Goal: Task Accomplishment & Management: Manage account settings

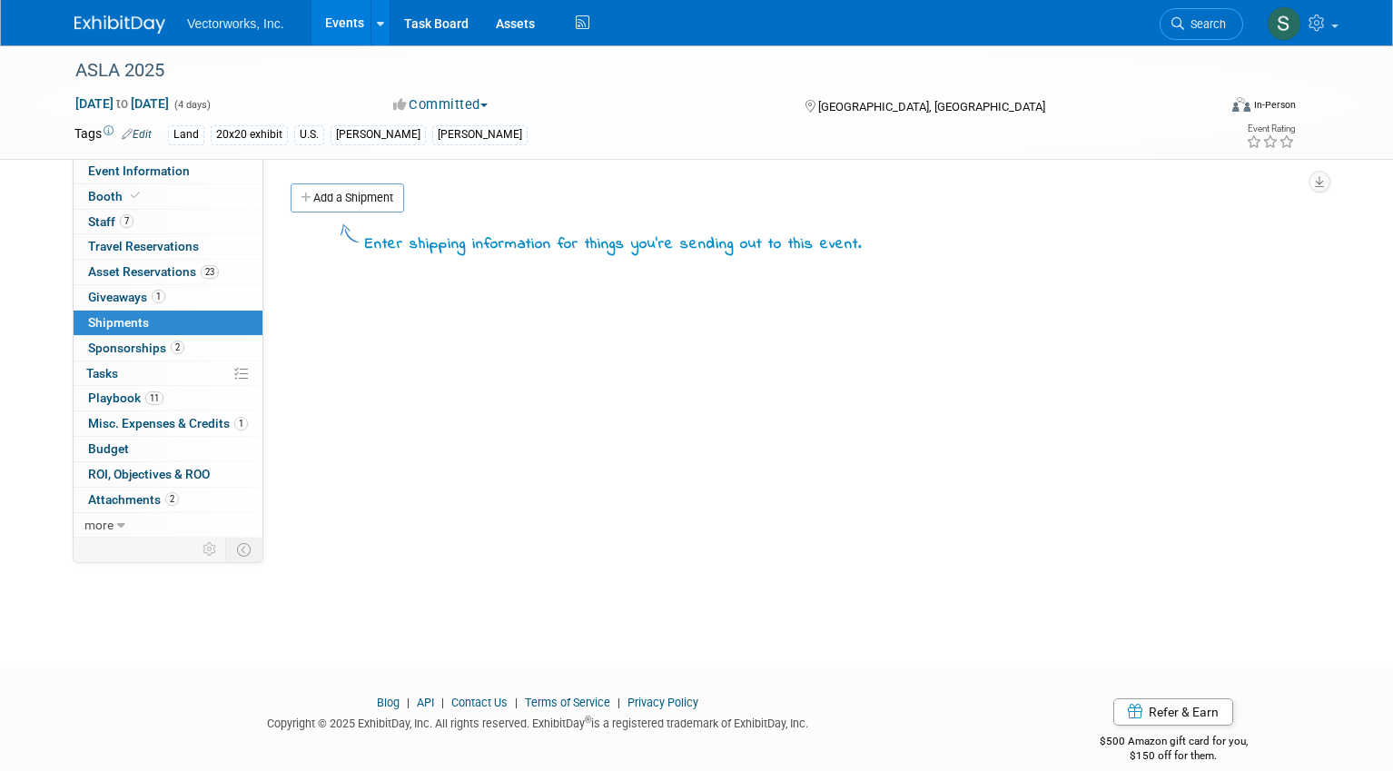
click at [186, 223] on link "7 Staff 7" at bounding box center [168, 222] width 189 height 25
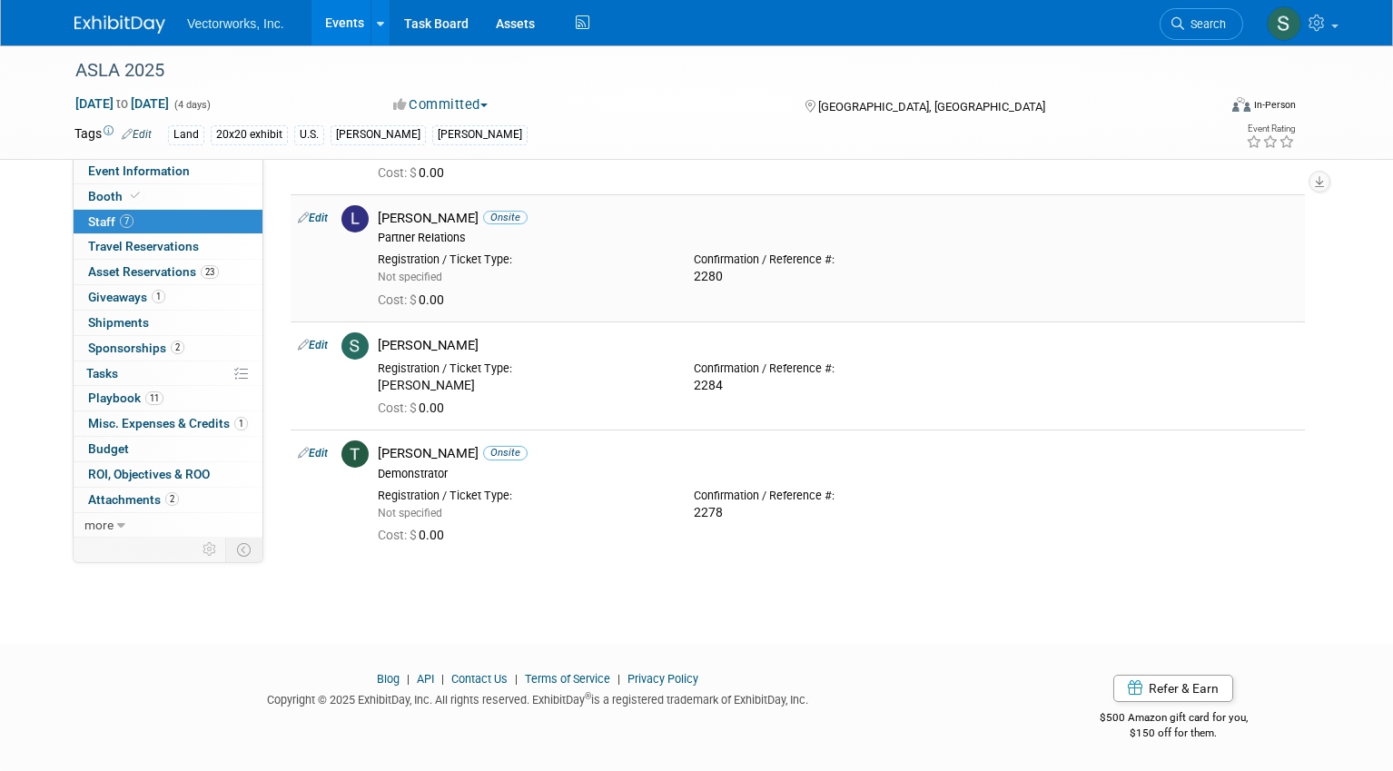
scroll to position [517, 0]
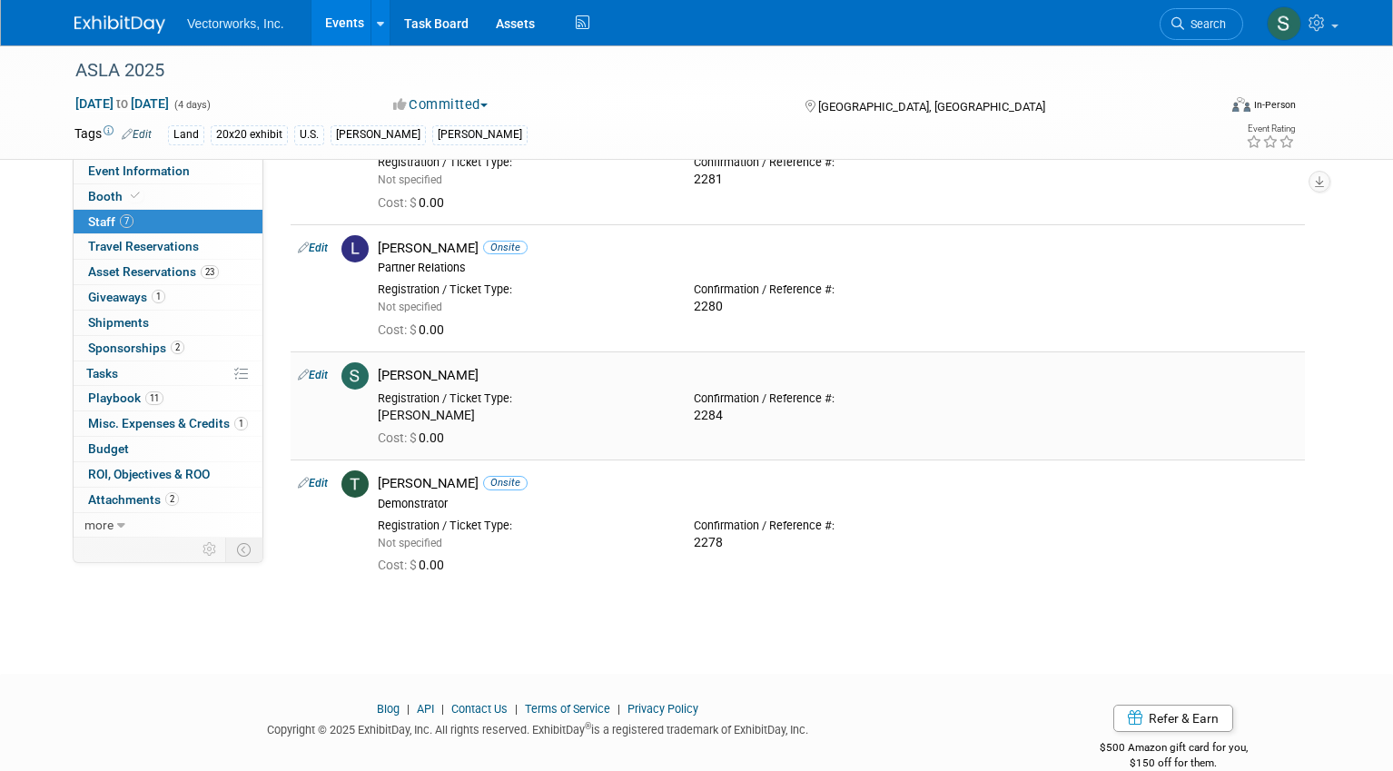
click at [436, 372] on div "[PERSON_NAME]" at bounding box center [838, 375] width 920 height 17
copy td "[PERSON_NAME]"
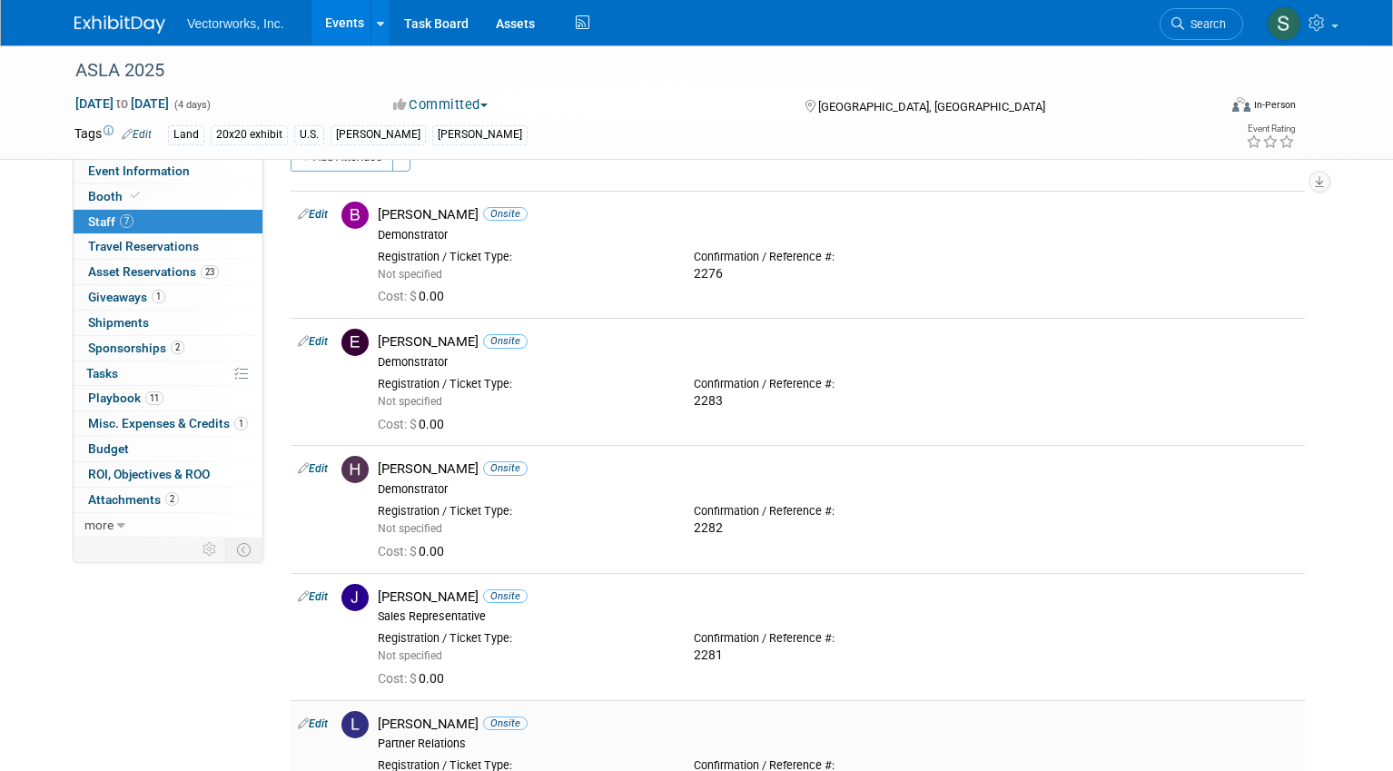
scroll to position [0, 0]
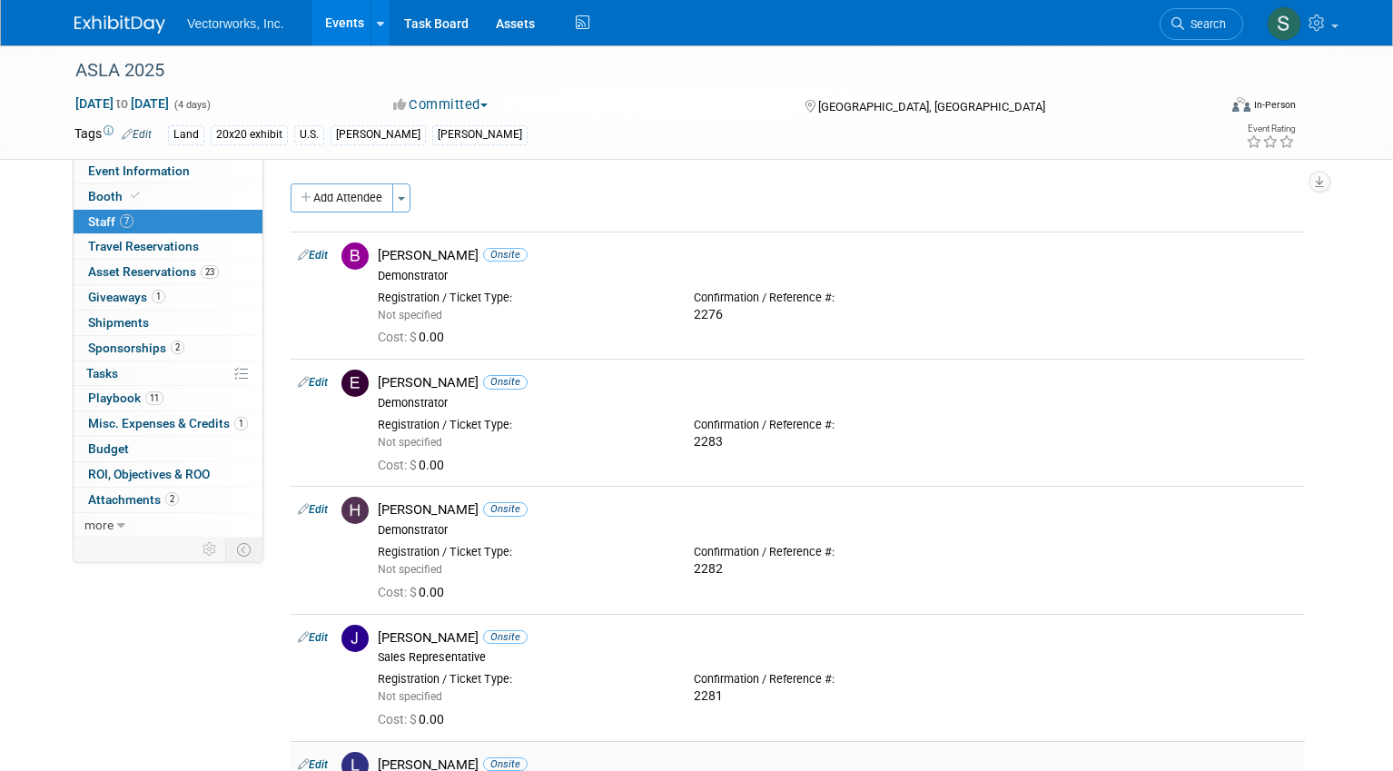
click at [966, 265] on div "Bryan Goff Onsite Demonstrator" at bounding box center [838, 265] width 920 height 36
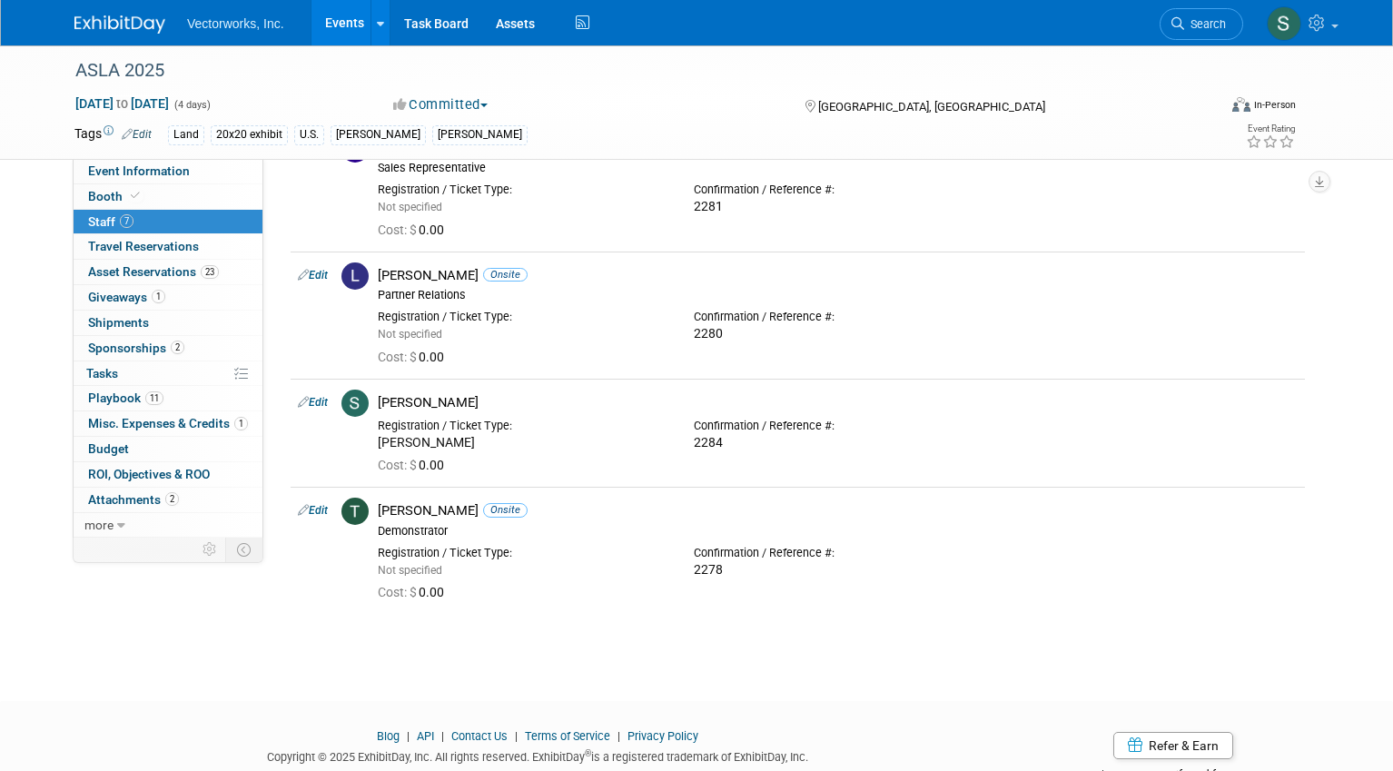
scroll to position [500, 0]
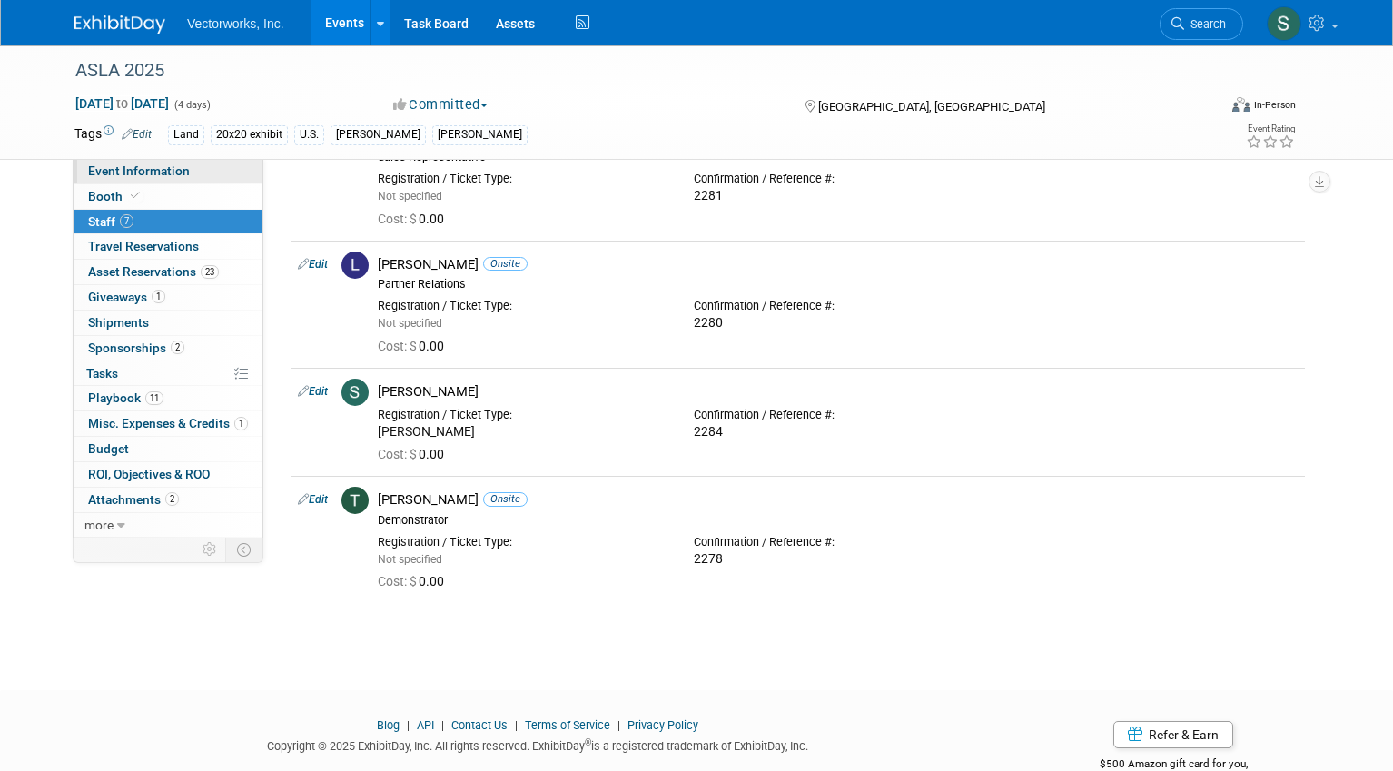
click at [143, 174] on span "Event Information" at bounding box center [139, 170] width 102 height 15
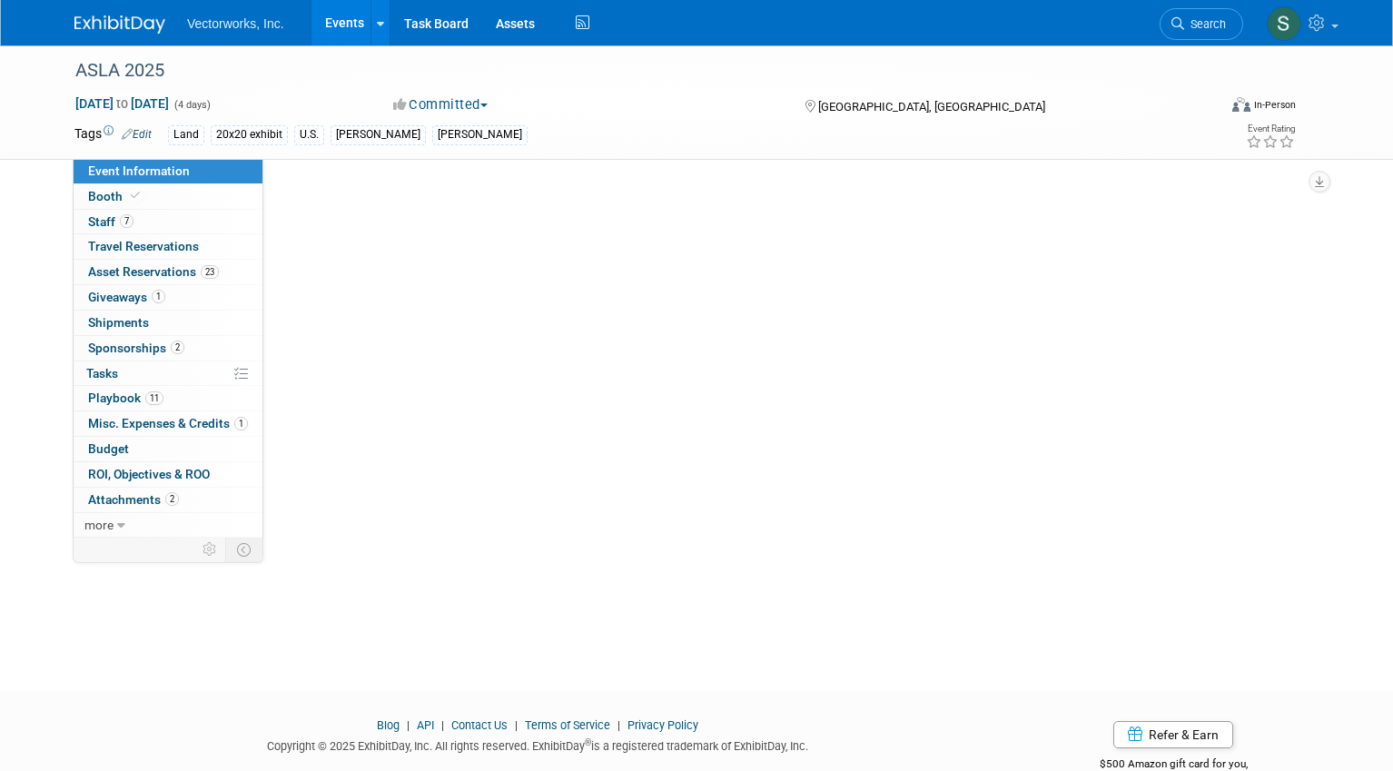
scroll to position [0, 0]
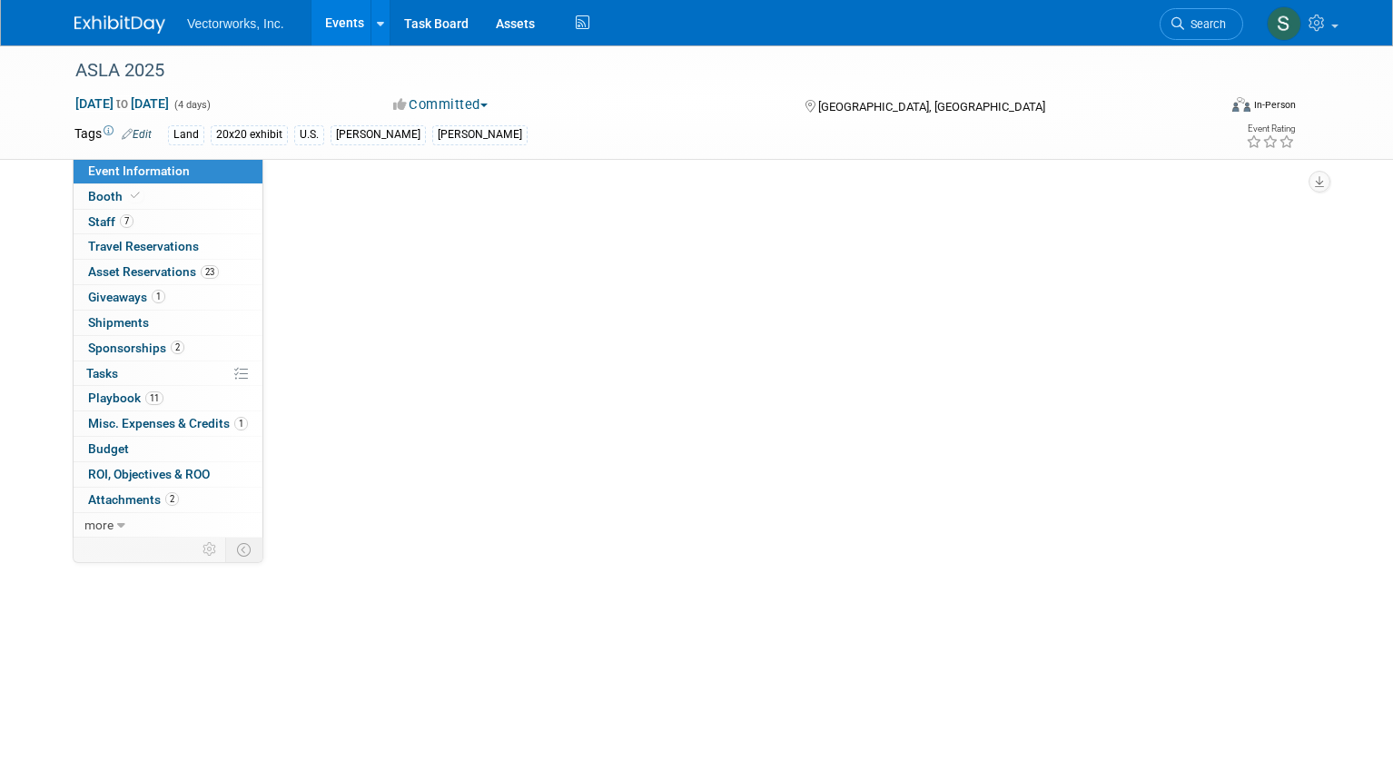
select select "[PERSON_NAME] Arabian"
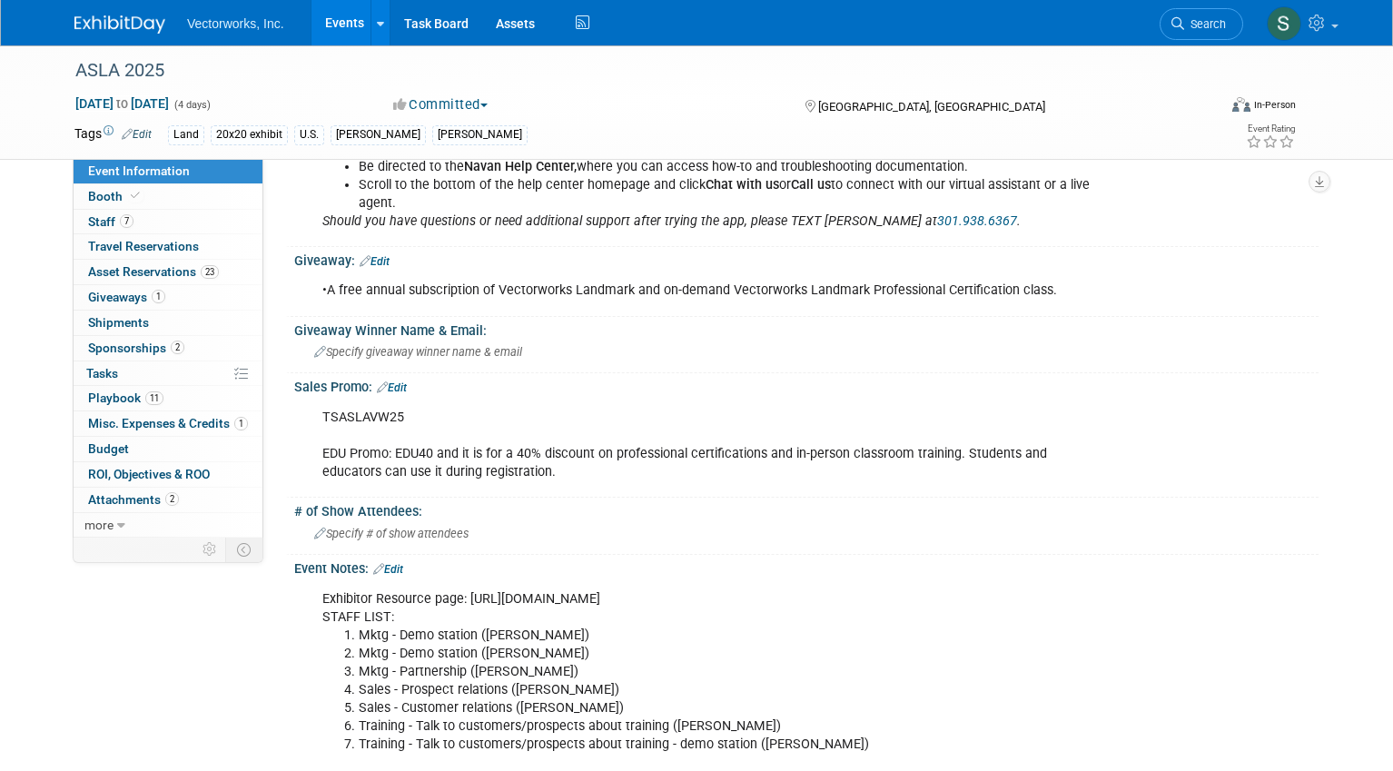
scroll to position [1422, 0]
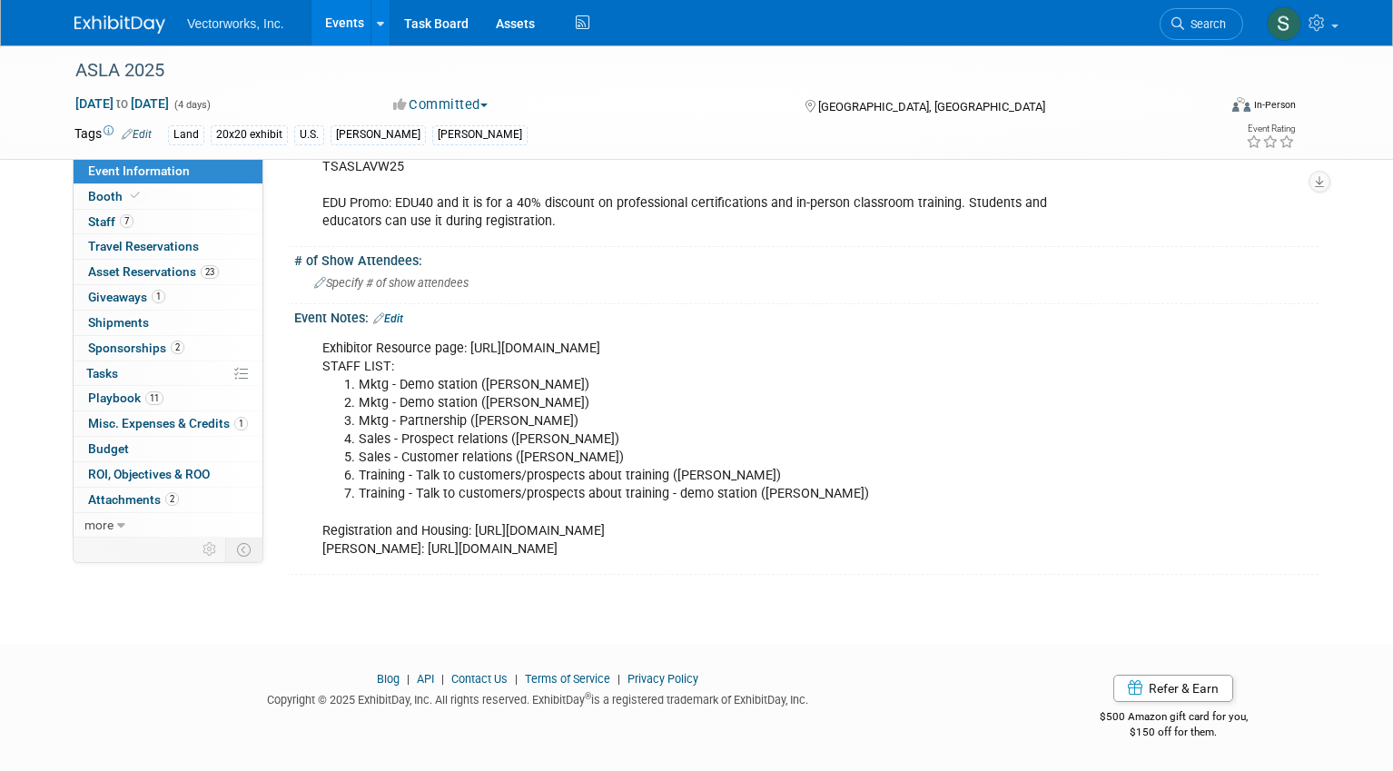
click at [402, 309] on div "Event Notes: Edit" at bounding box center [806, 316] width 1025 height 24
click at [395, 312] on link "Edit" at bounding box center [388, 318] width 30 height 13
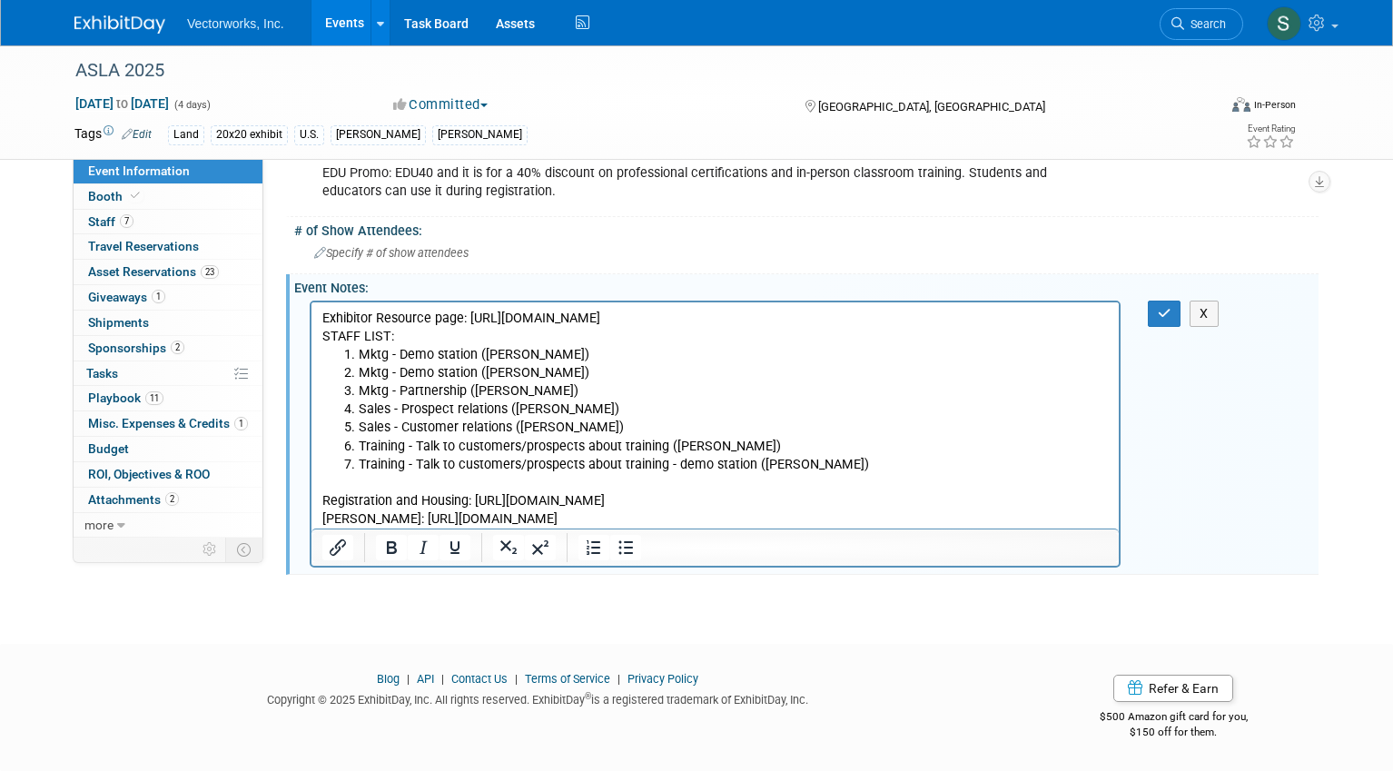
scroll to position [0, 0]
click at [1002, 518] on p "Registration and Housing: https://registration.experientevent.com/ShowASL251/Fl…" at bounding box center [715, 500] width 787 height 54
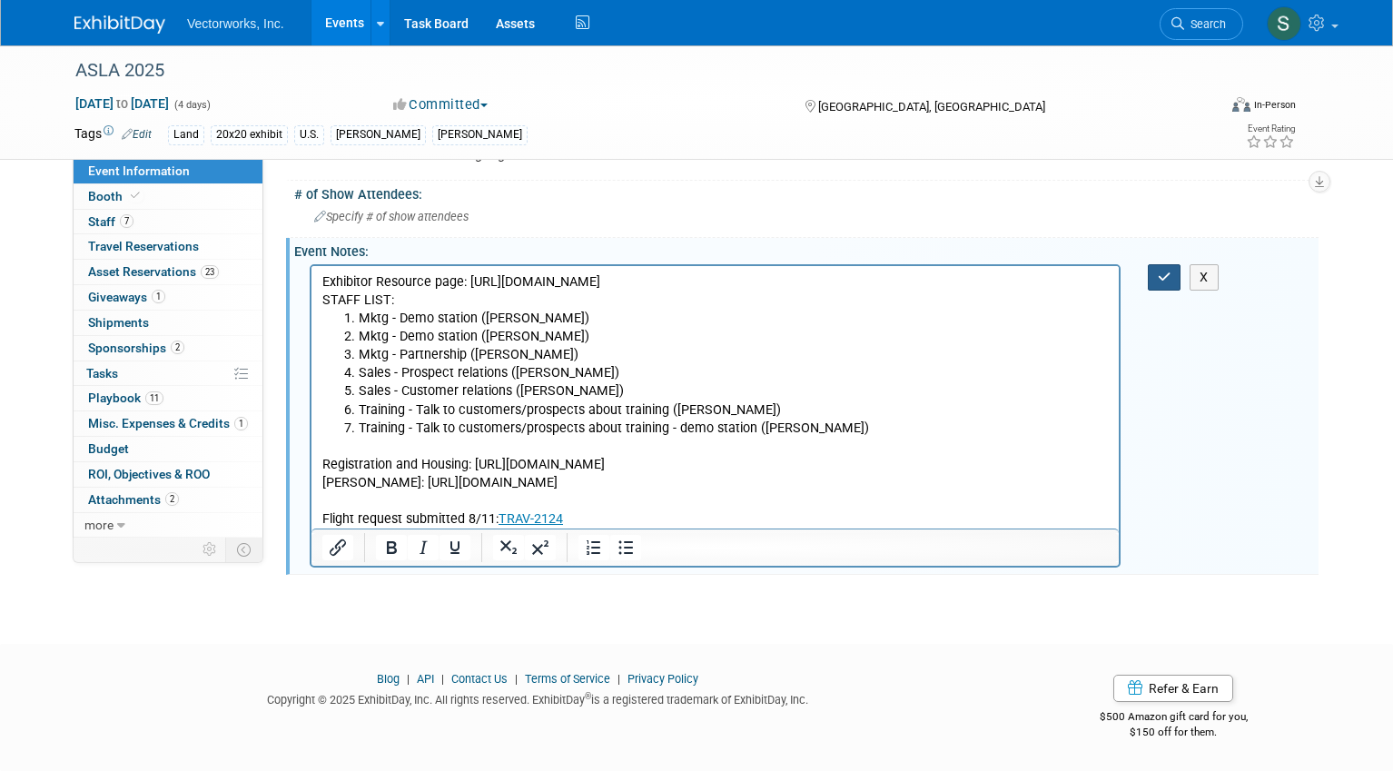
click at [1156, 291] on button "button" at bounding box center [1165, 277] width 34 height 26
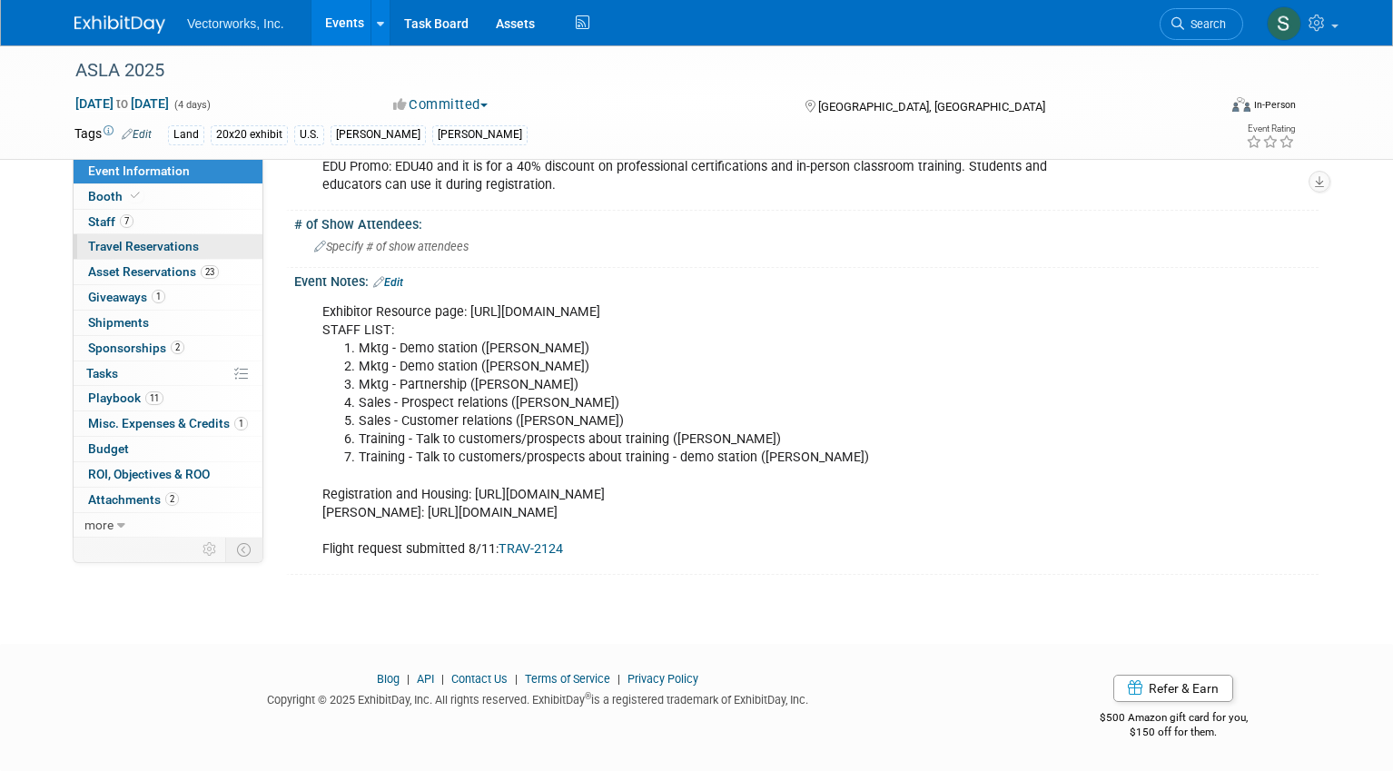
click at [147, 241] on span "Travel Reservations 0" at bounding box center [143, 246] width 111 height 15
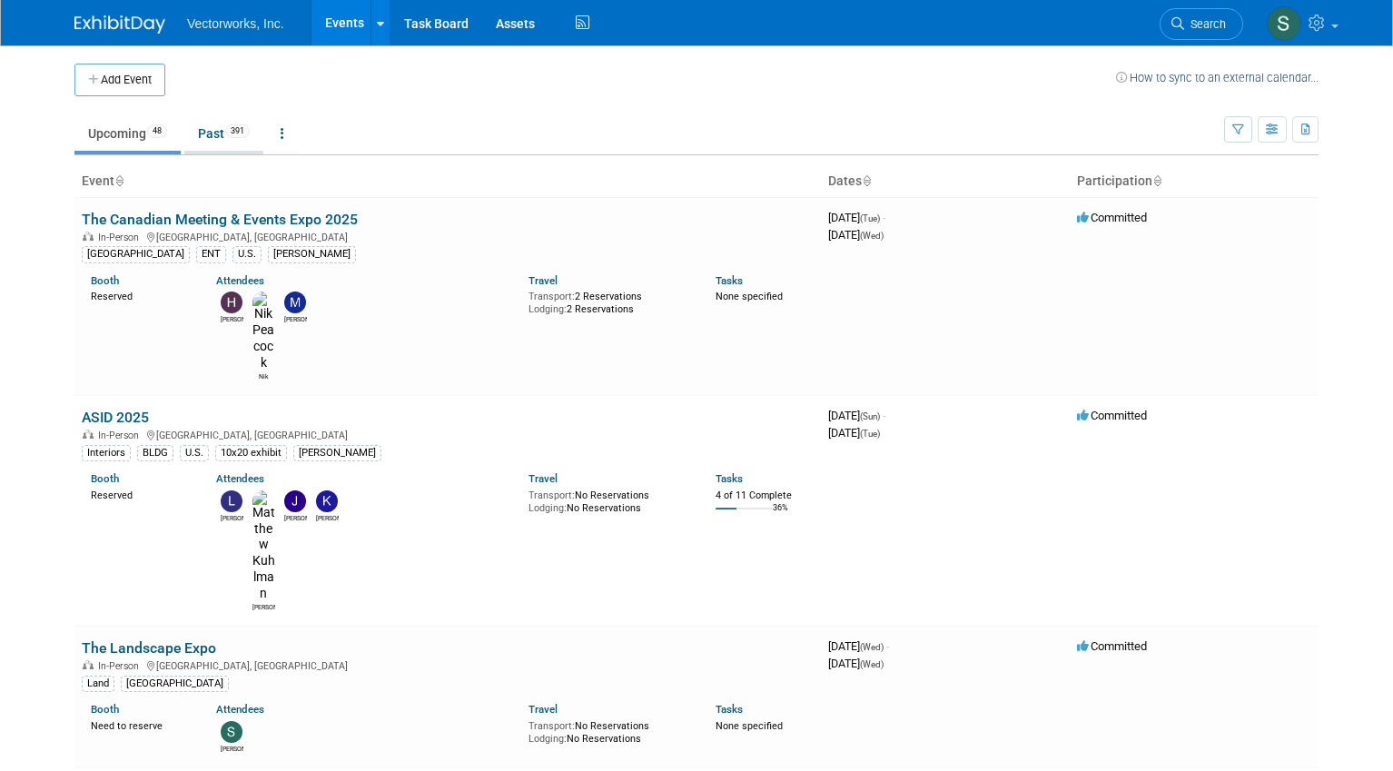
click at [233, 134] on span "391" at bounding box center [237, 131] width 25 height 14
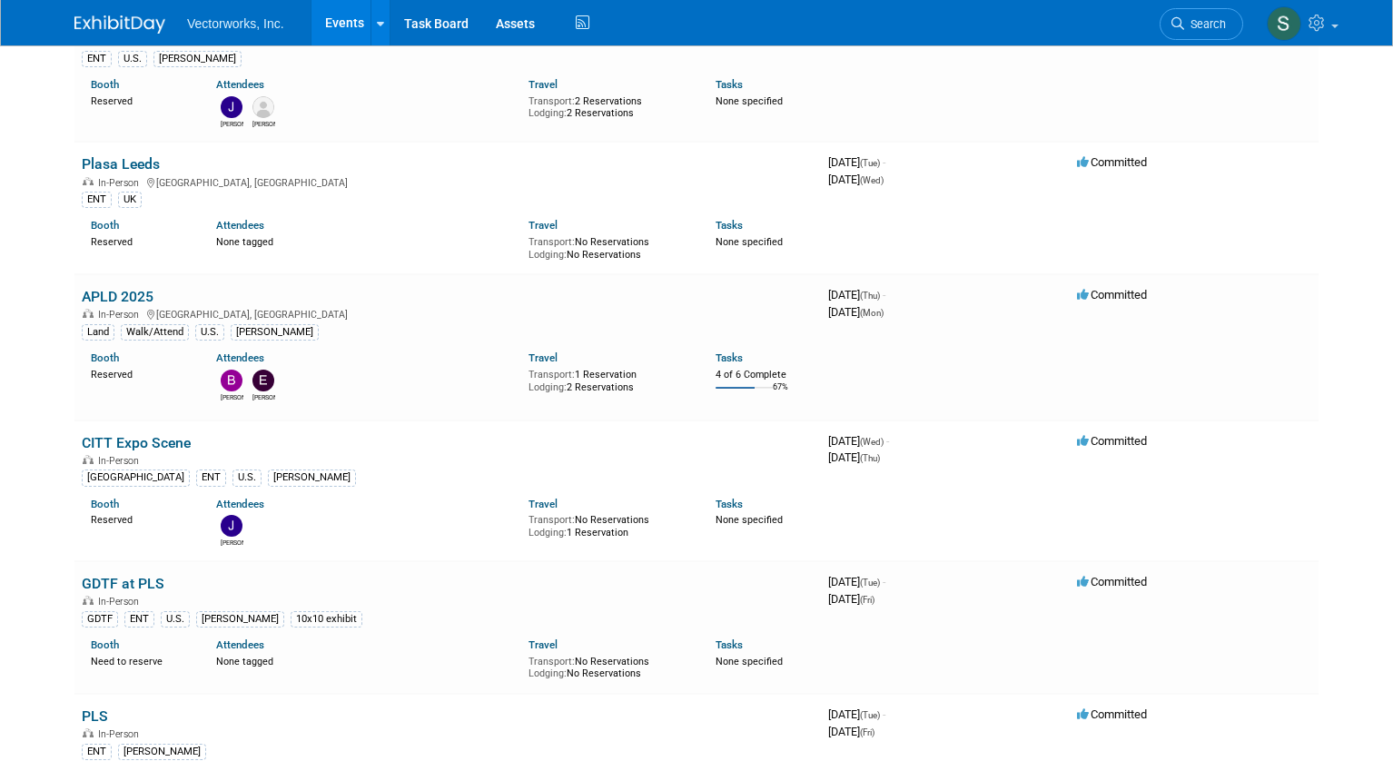
scroll to position [1622, 0]
click at [112, 286] on link "APLD 2025" at bounding box center [118, 294] width 72 height 17
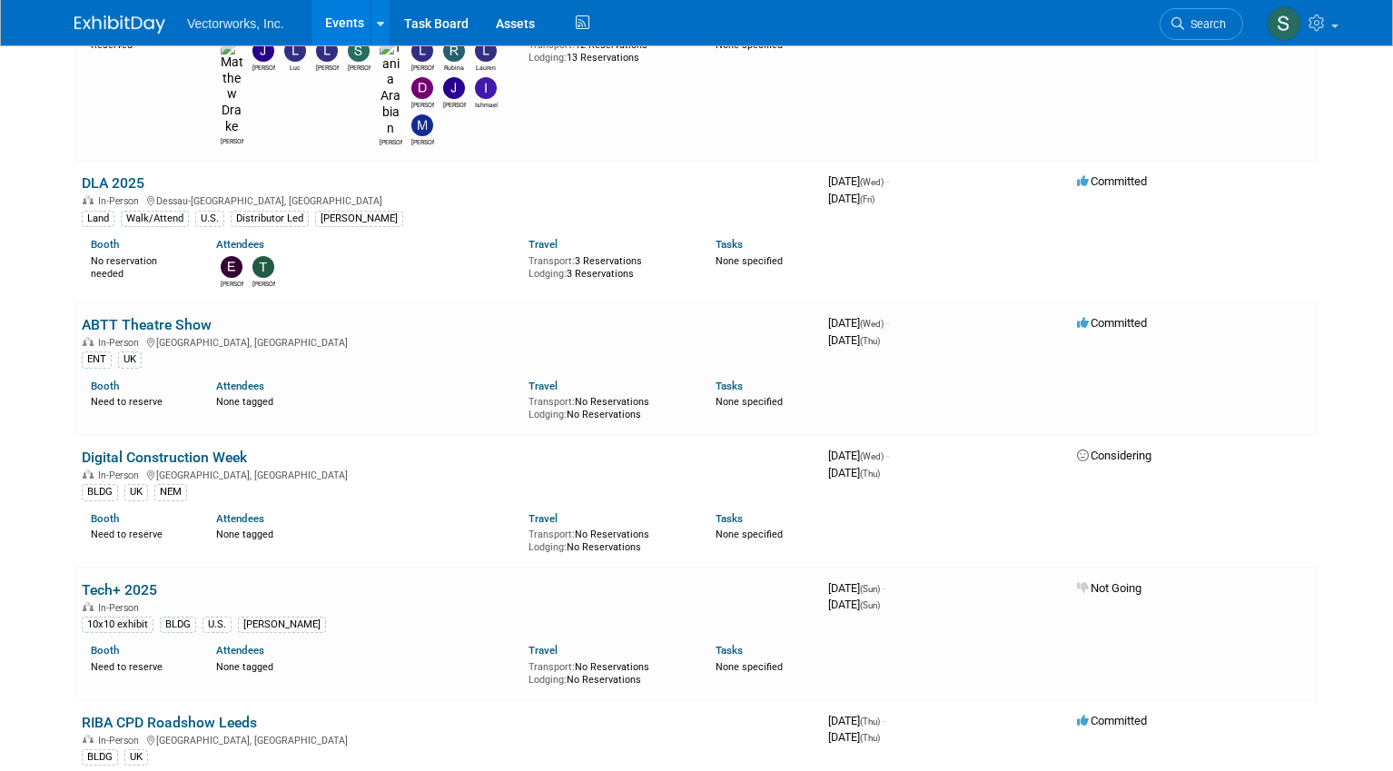
scroll to position [541, 0]
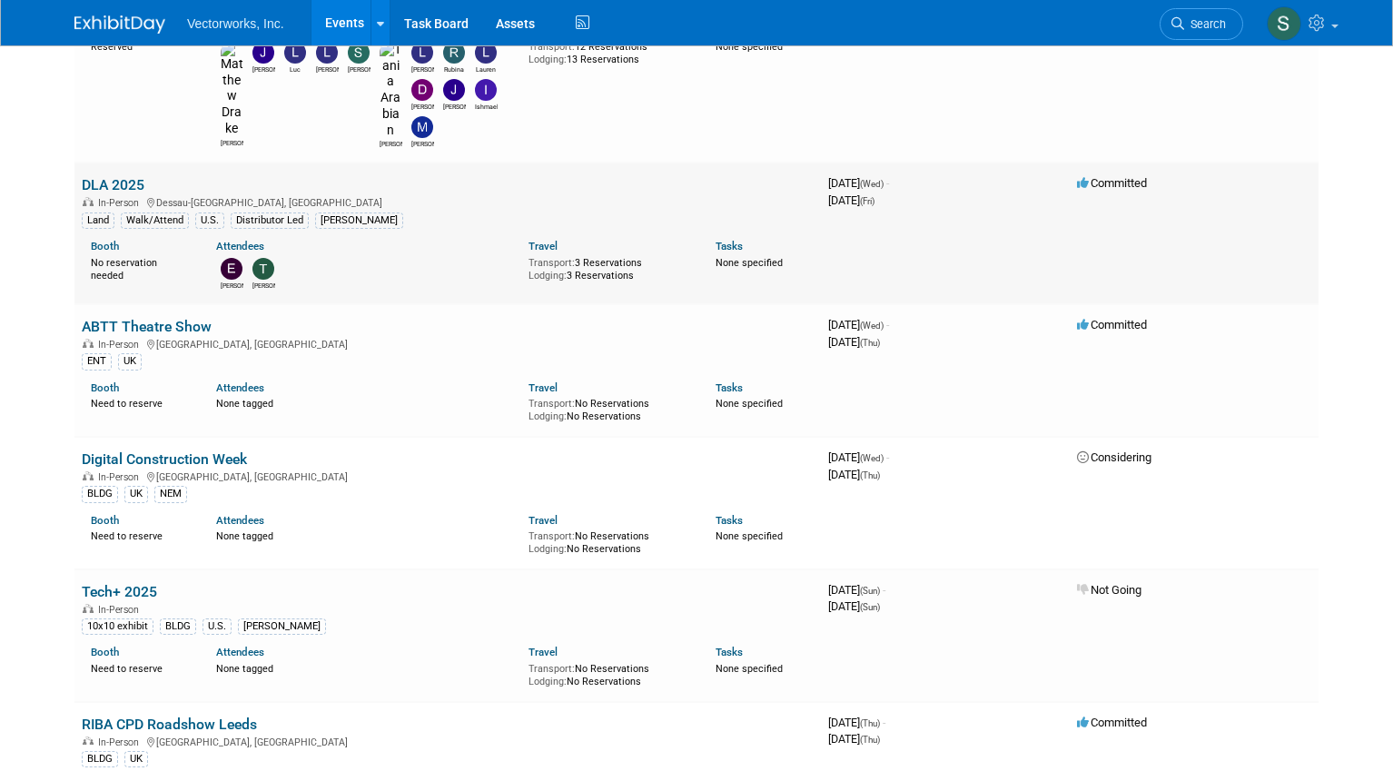
click at [266, 258] on img at bounding box center [264, 269] width 22 height 22
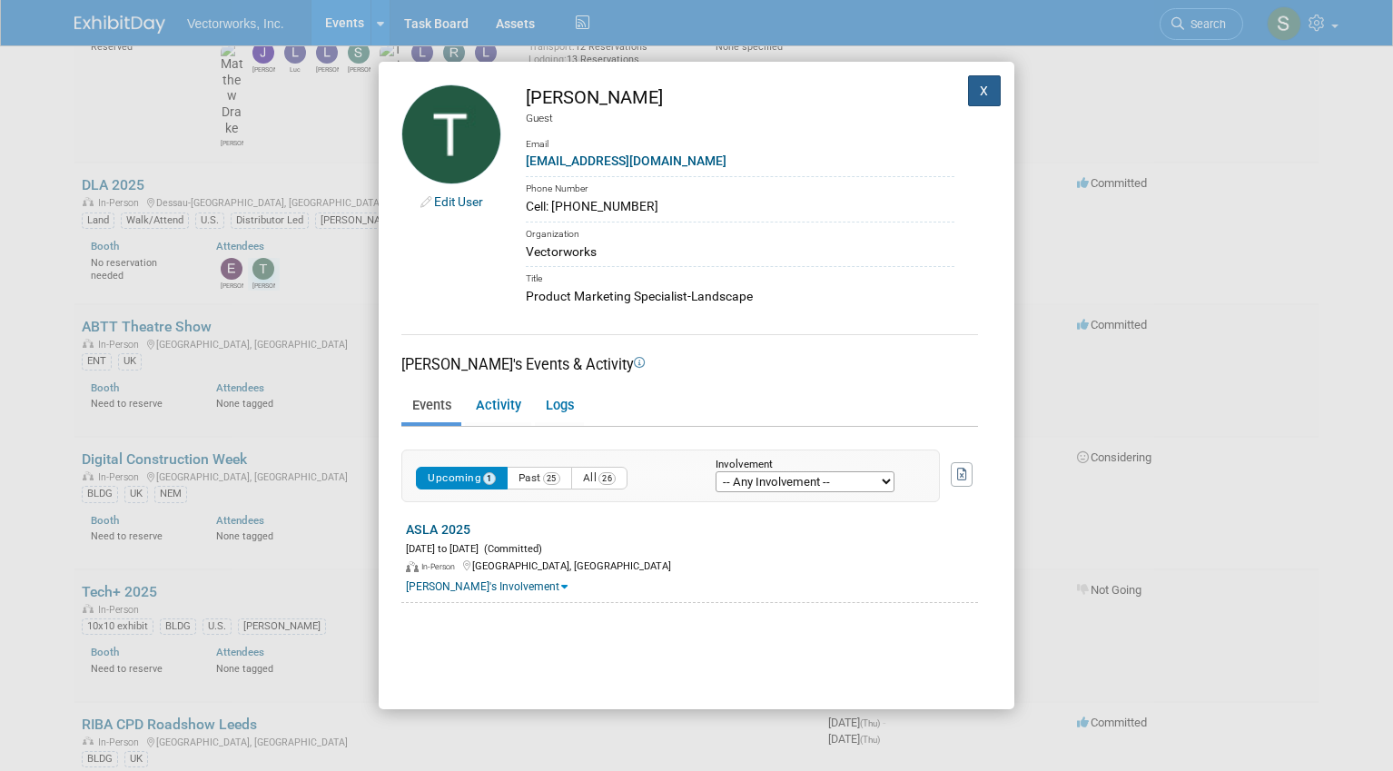
click at [990, 89] on button "X" at bounding box center [984, 90] width 33 height 31
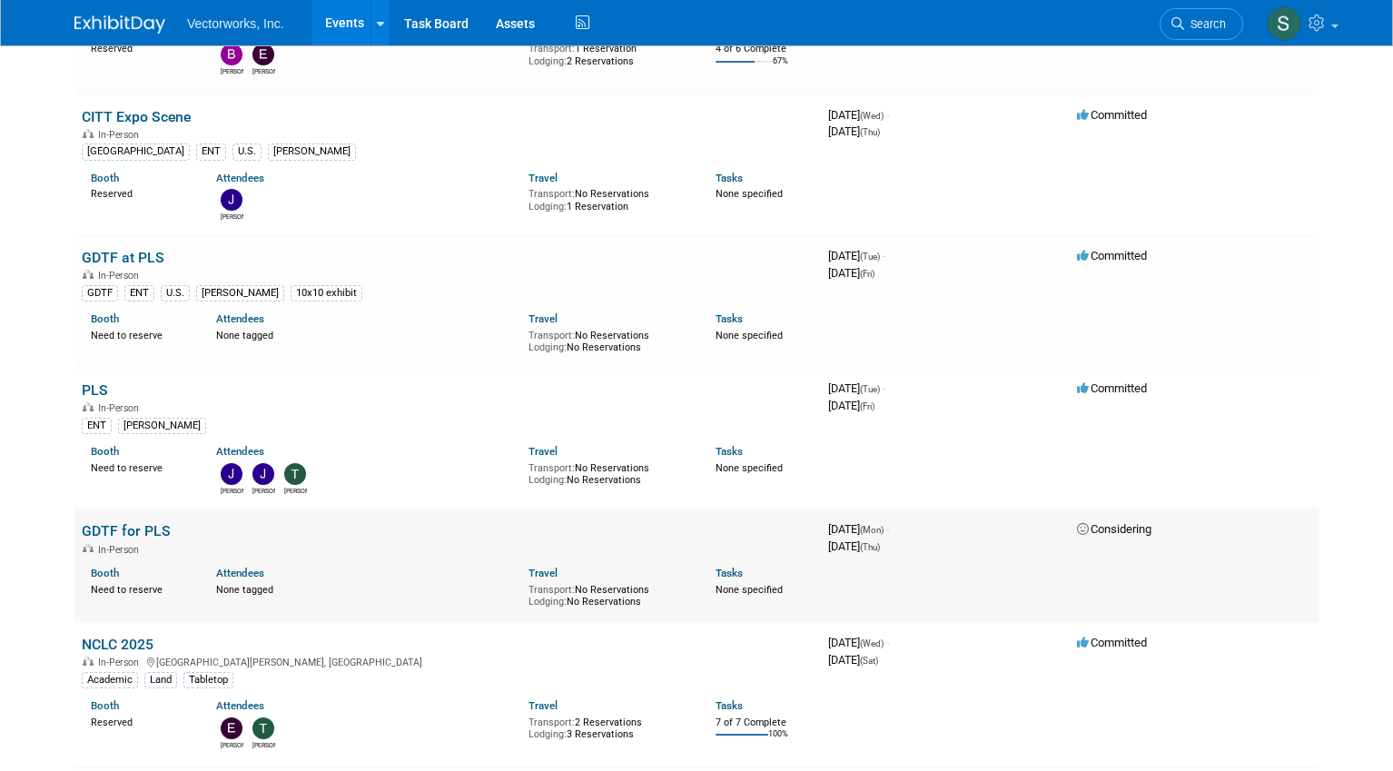
scroll to position [1952, 0]
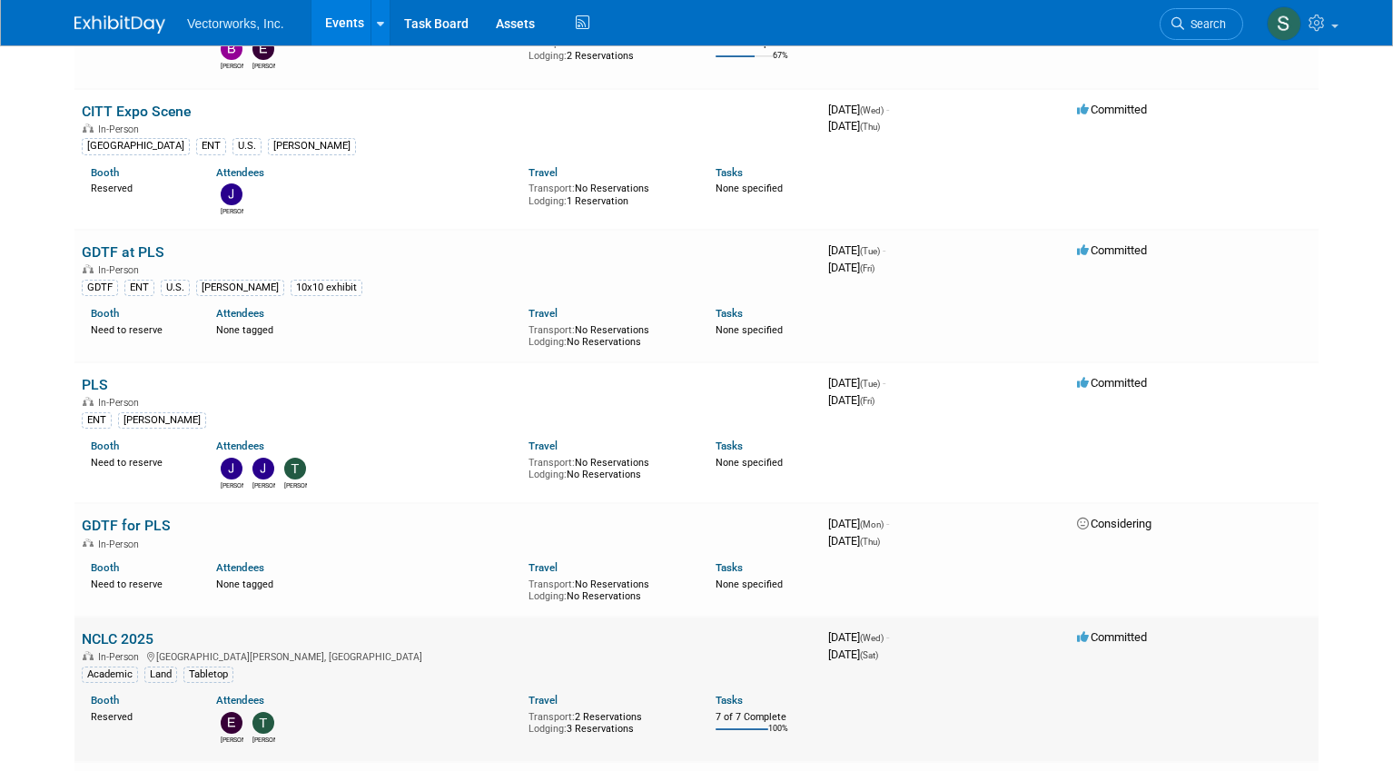
click at [141, 630] on link "NCLC 2025" at bounding box center [118, 638] width 72 height 17
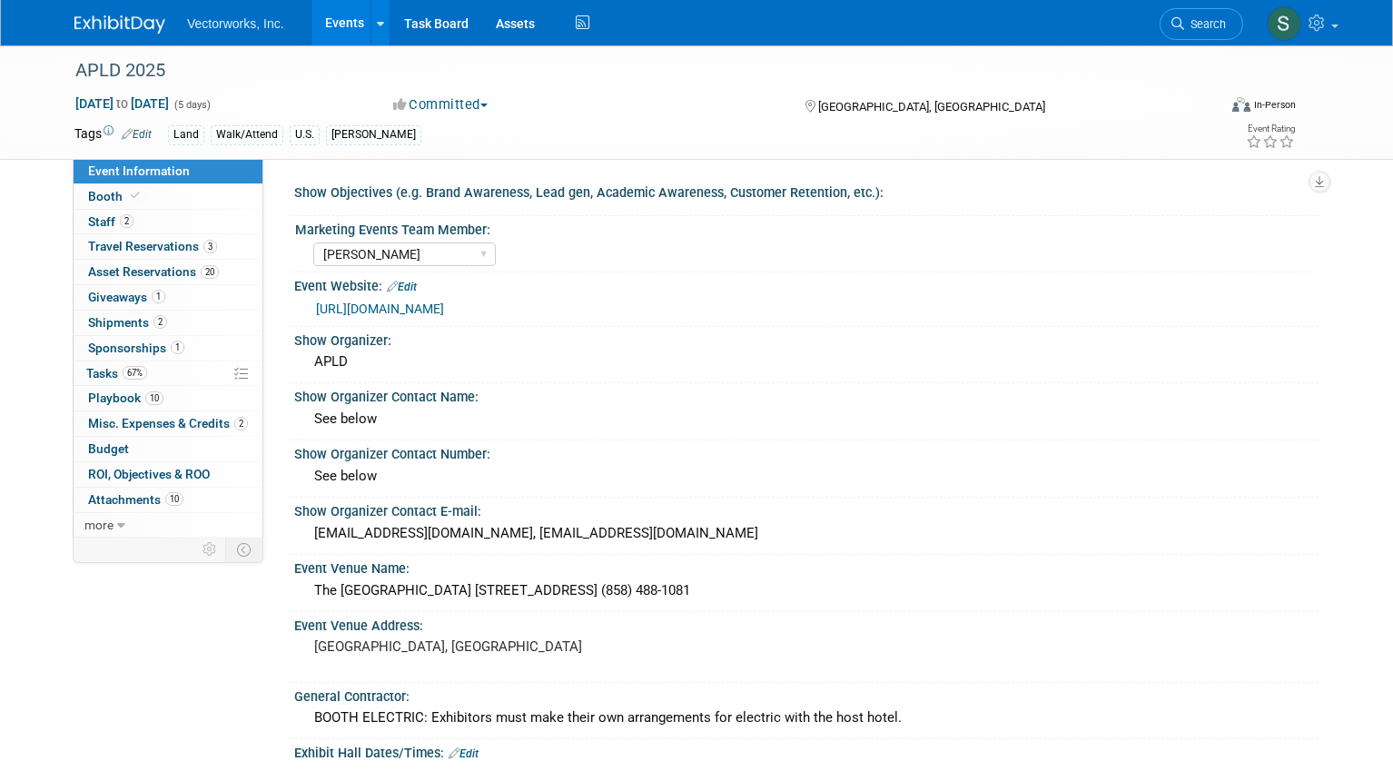
select select "[PERSON_NAME]"
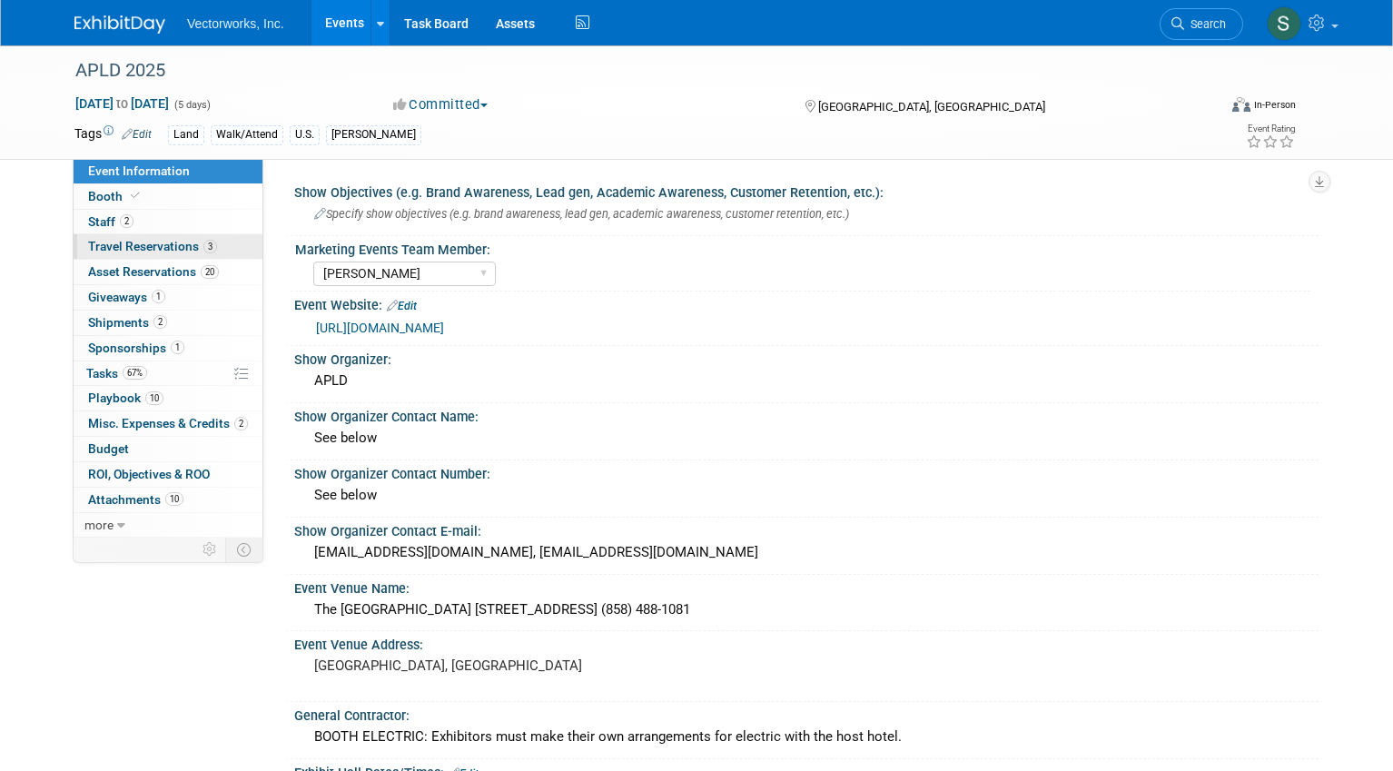
click at [134, 239] on span "Travel Reservations 3" at bounding box center [152, 246] width 129 height 15
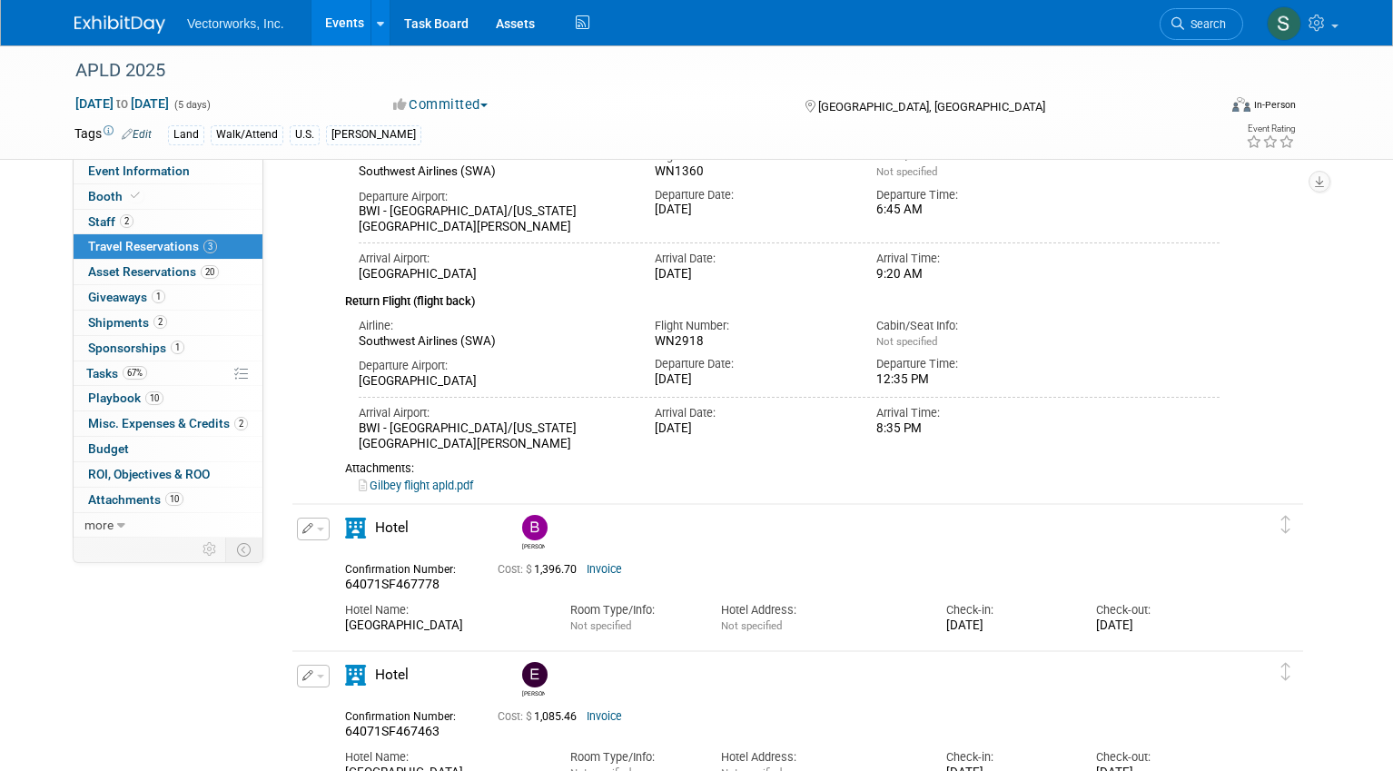
scroll to position [391, 0]
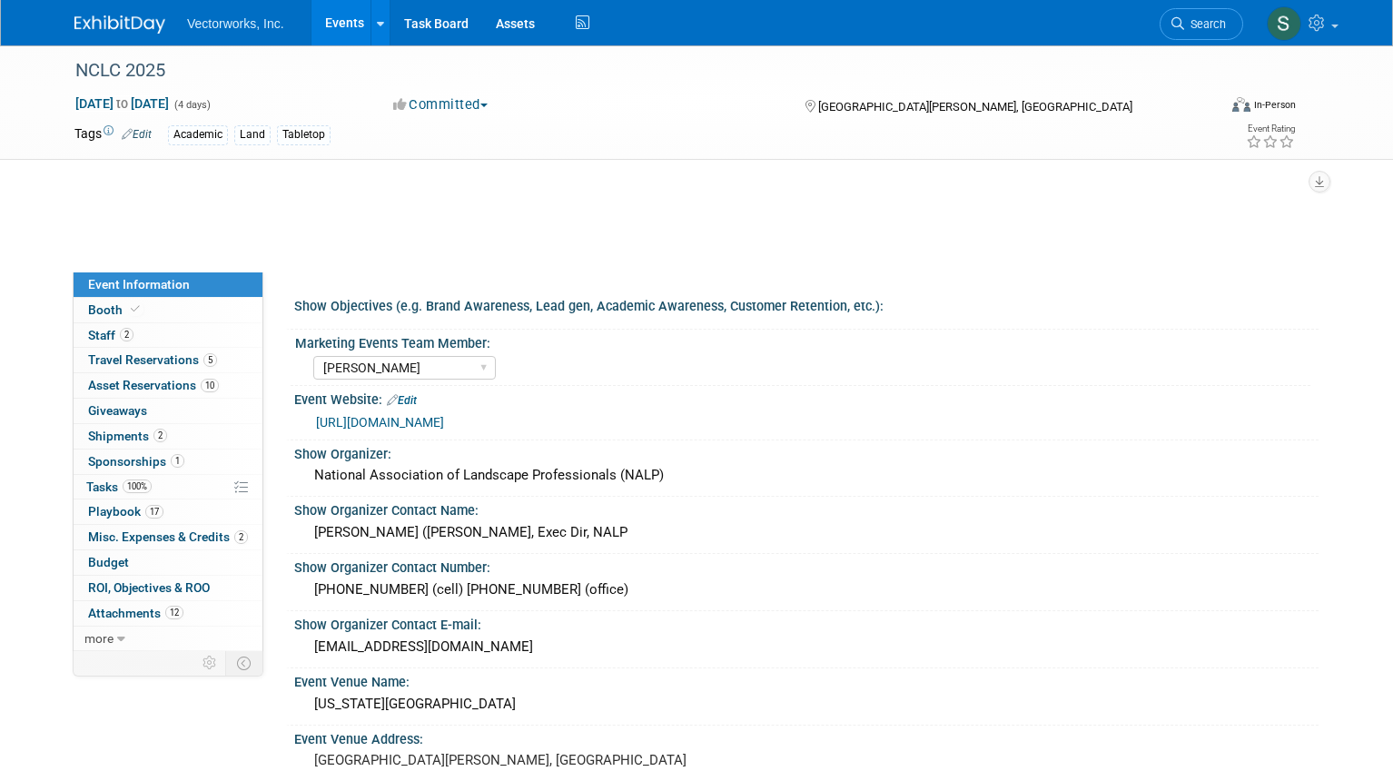
select select "[PERSON_NAME]"
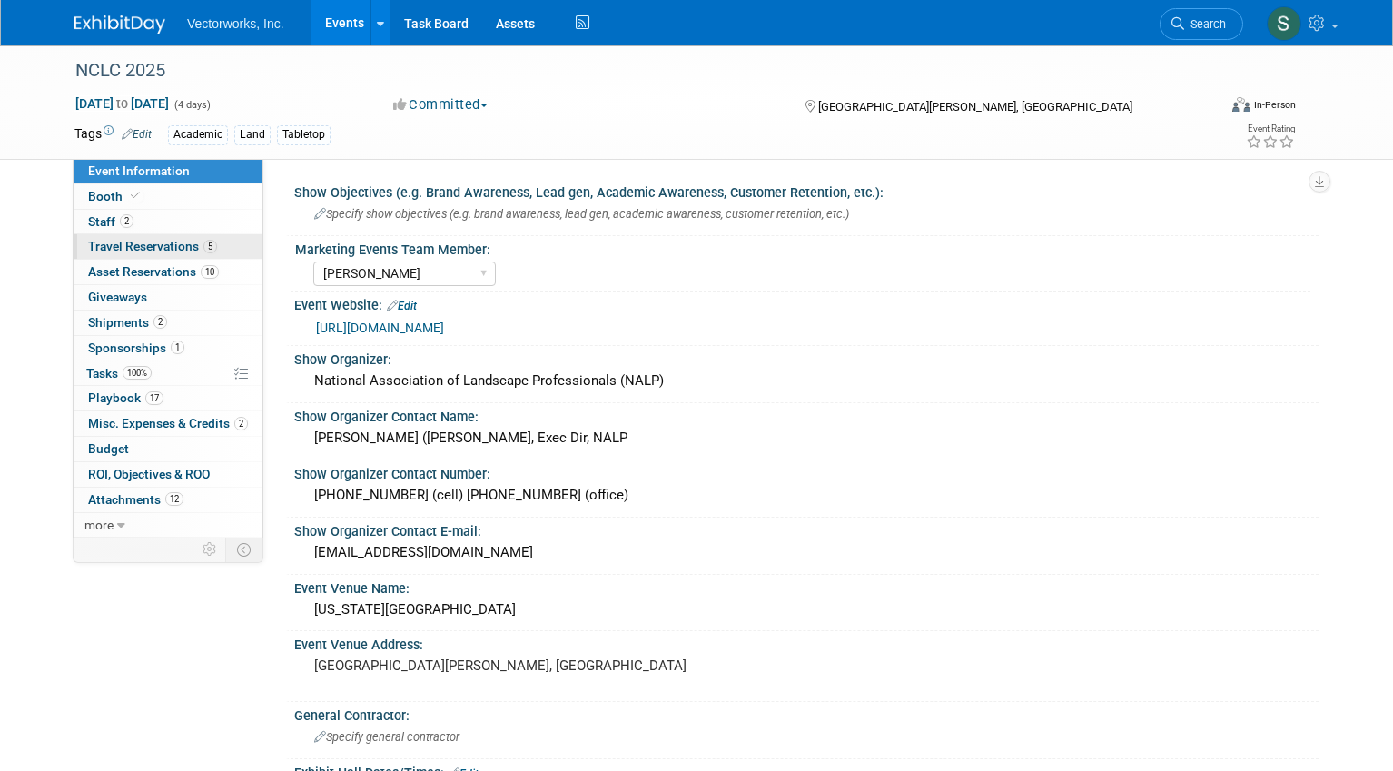
click at [144, 251] on span "Travel Reservations 5" at bounding box center [152, 246] width 129 height 15
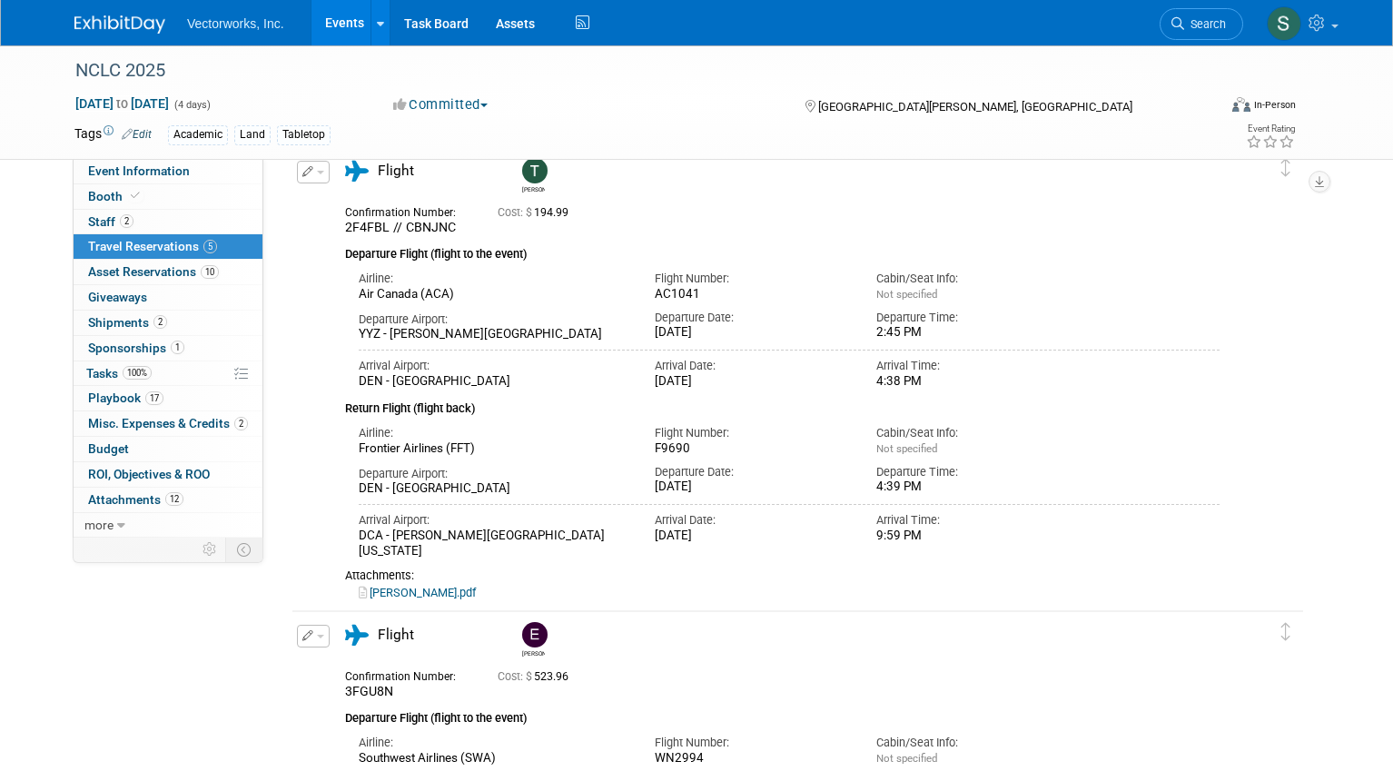
scroll to position [245, 0]
